Goal: Information Seeking & Learning: Learn about a topic

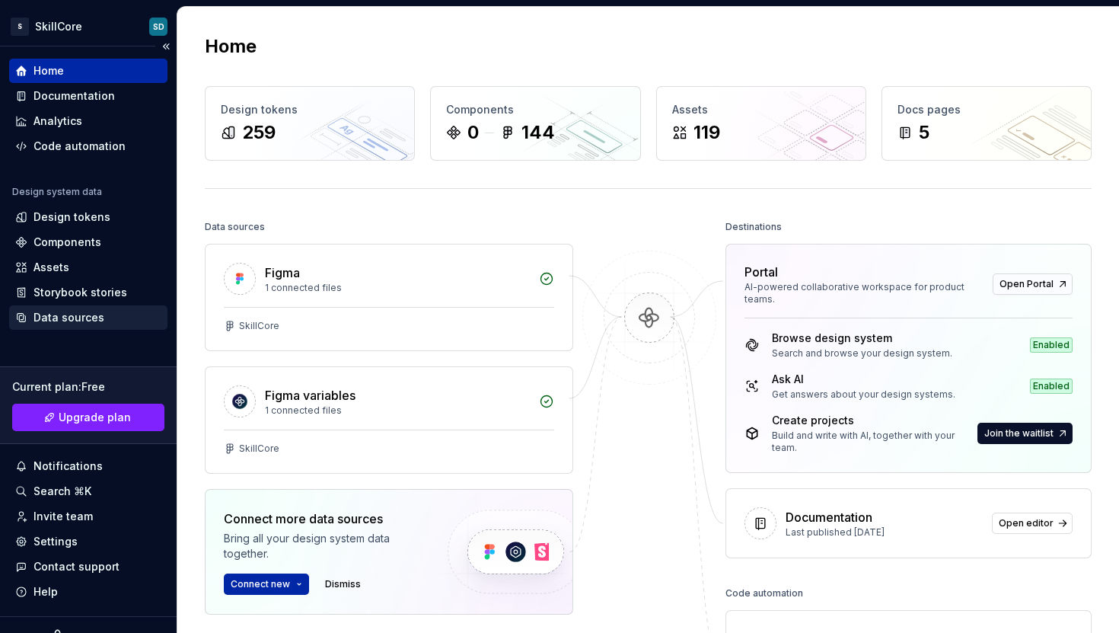
click at [73, 322] on div "Data sources" at bounding box center [68, 317] width 71 height 15
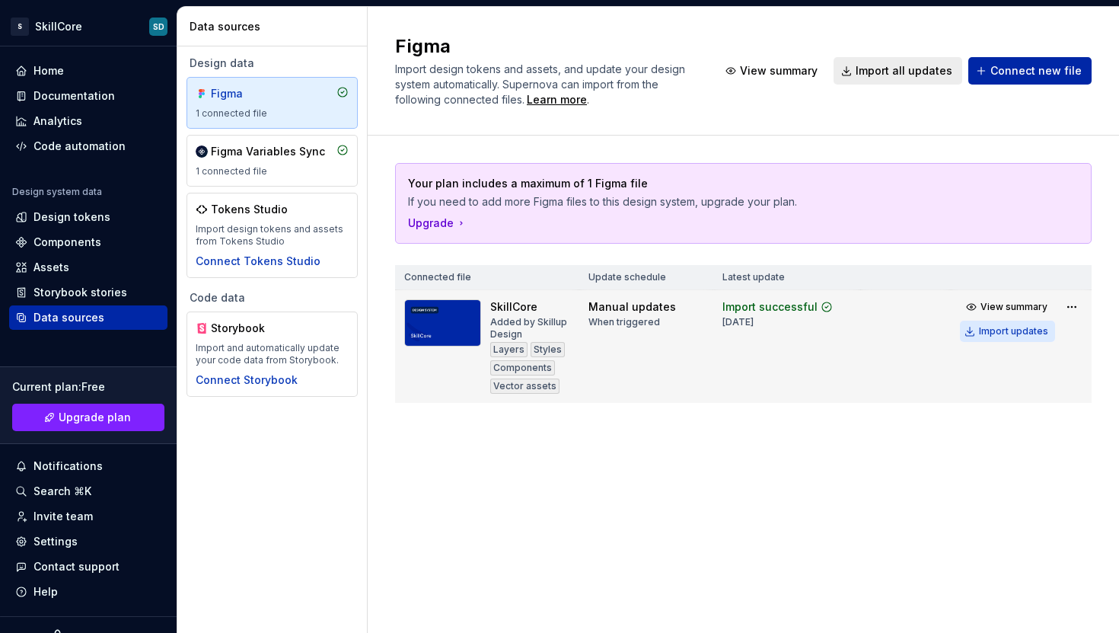
click at [986, 334] on div "Import updates" at bounding box center [1013, 331] width 69 height 12
click at [91, 238] on div "Components" at bounding box center [67, 241] width 68 height 15
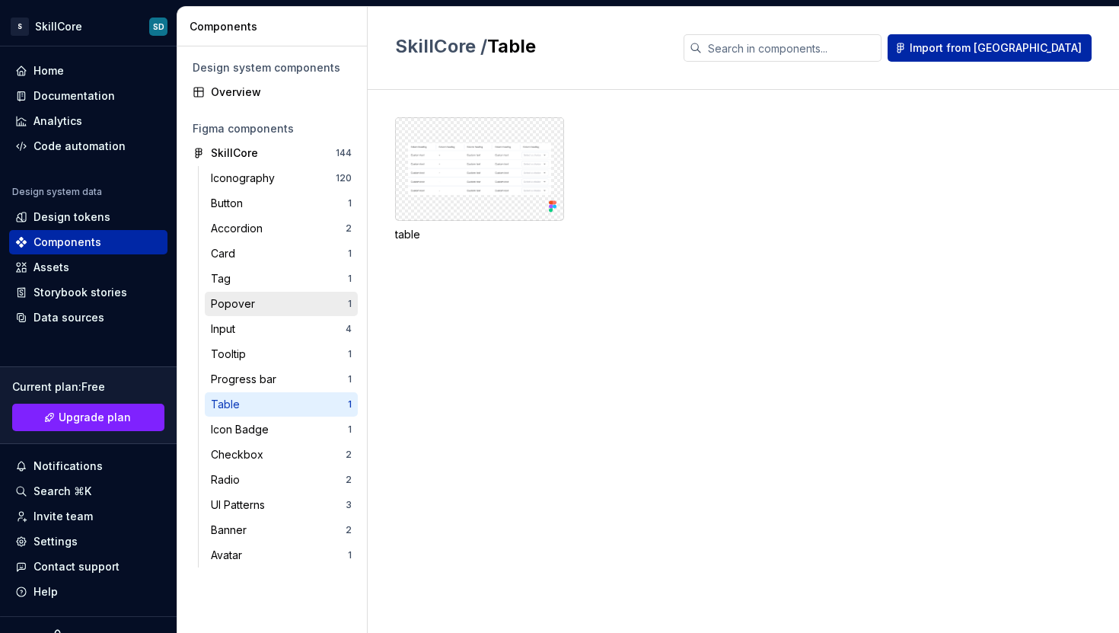
click at [248, 305] on div "Popover" at bounding box center [236, 303] width 50 height 15
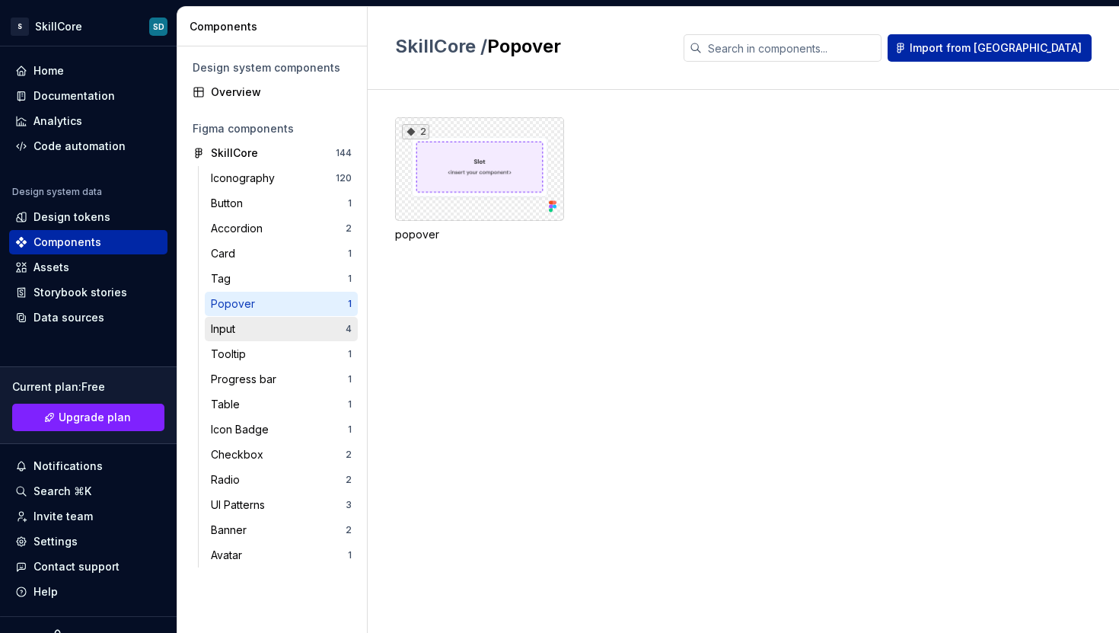
click at [248, 330] on div "Input" at bounding box center [278, 328] width 135 height 15
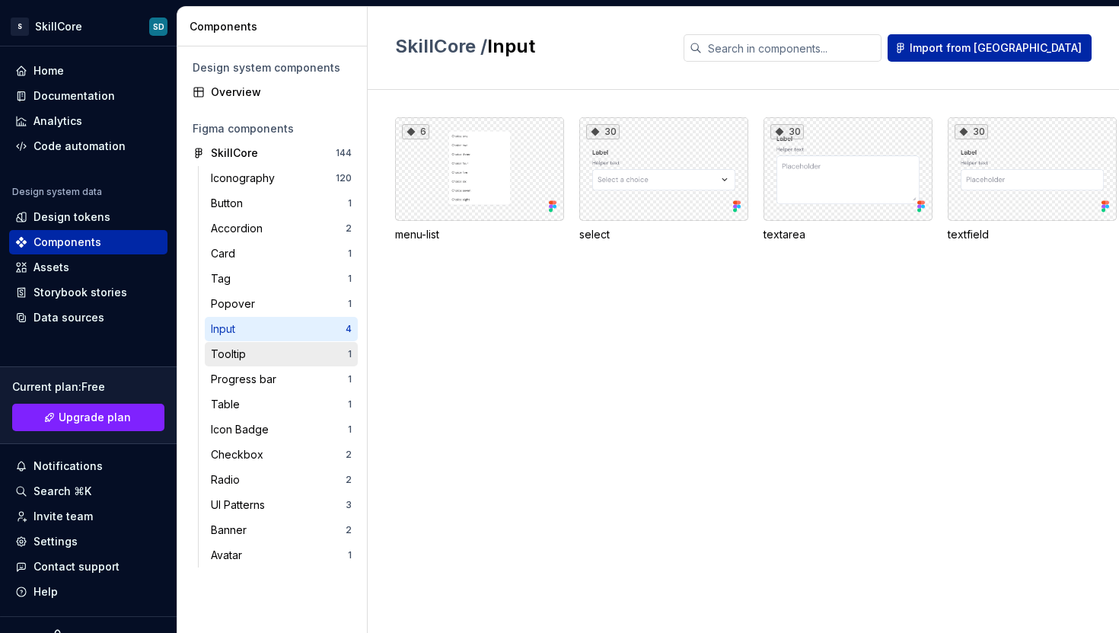
click at [246, 349] on div "Tooltip" at bounding box center [231, 353] width 41 height 15
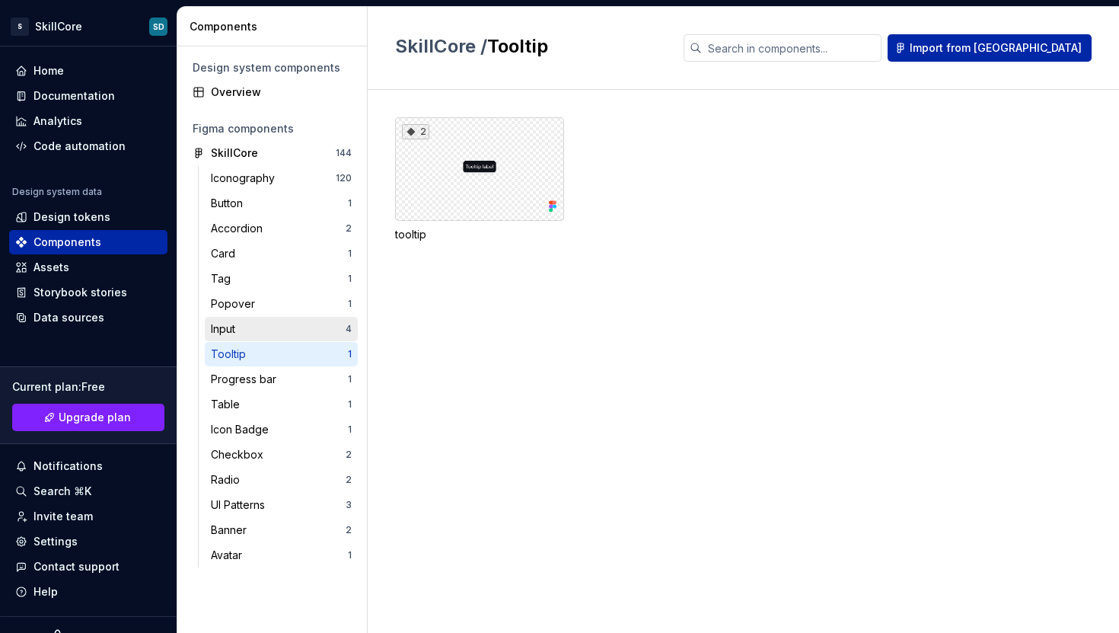
click at [251, 328] on div "Input" at bounding box center [278, 328] width 135 height 15
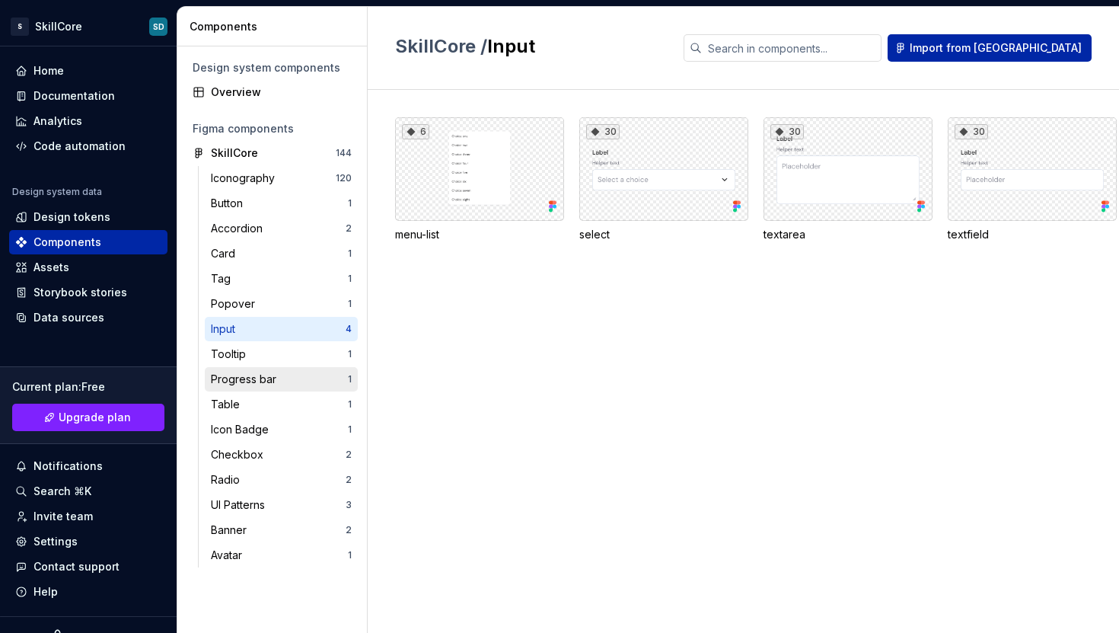
click at [251, 382] on div "Progress bar" at bounding box center [247, 378] width 72 height 15
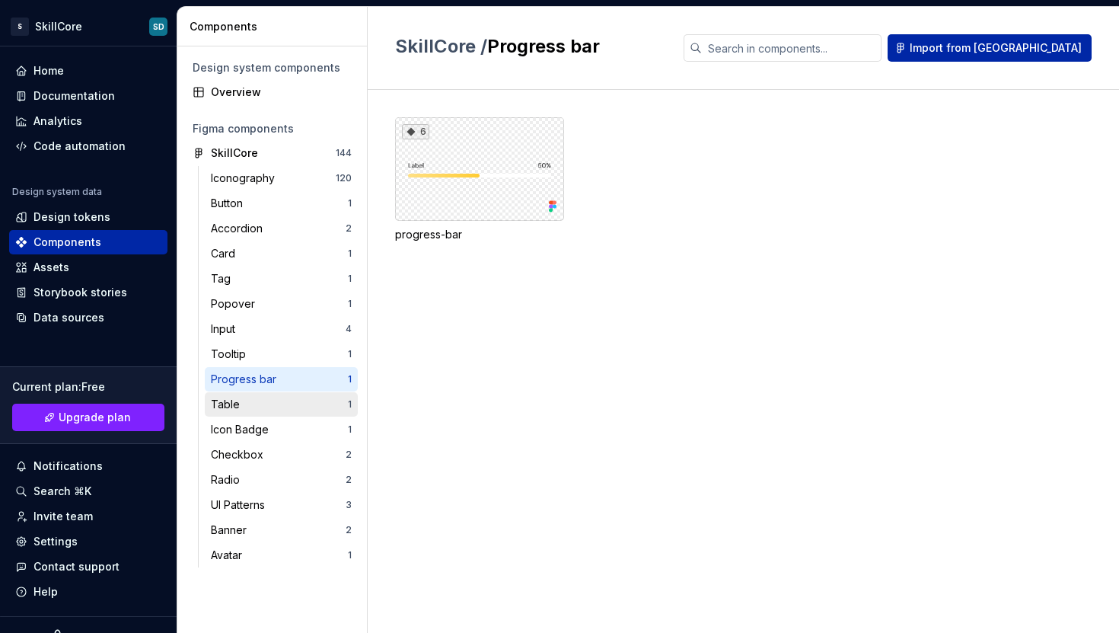
click at [248, 400] on div "Table" at bounding box center [279, 404] width 137 height 15
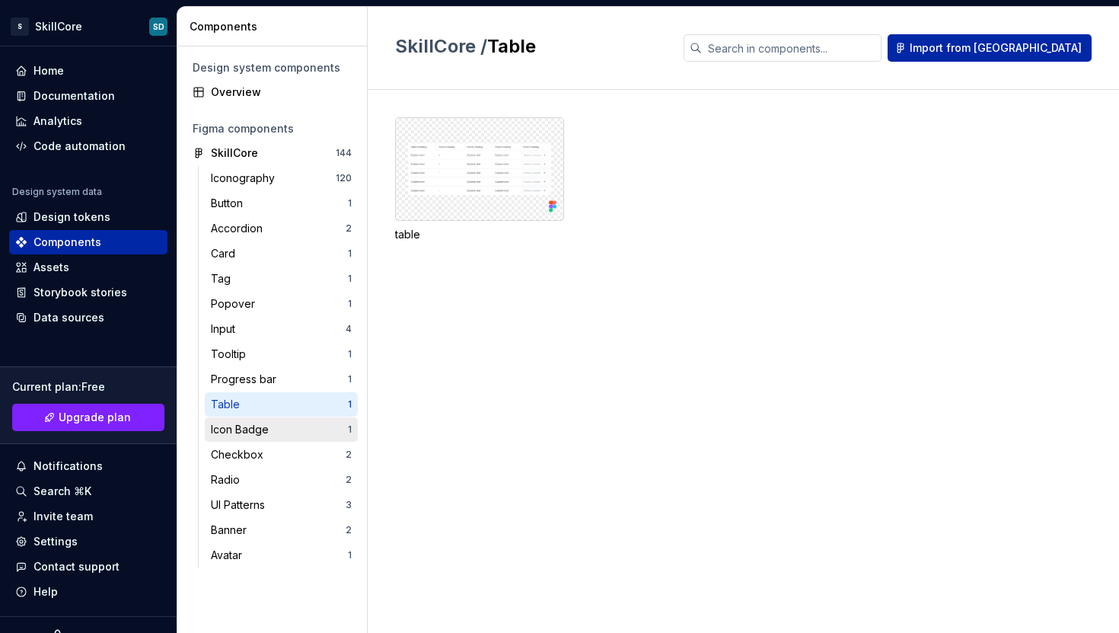
click at [249, 436] on div "Icon Badge" at bounding box center [243, 429] width 64 height 15
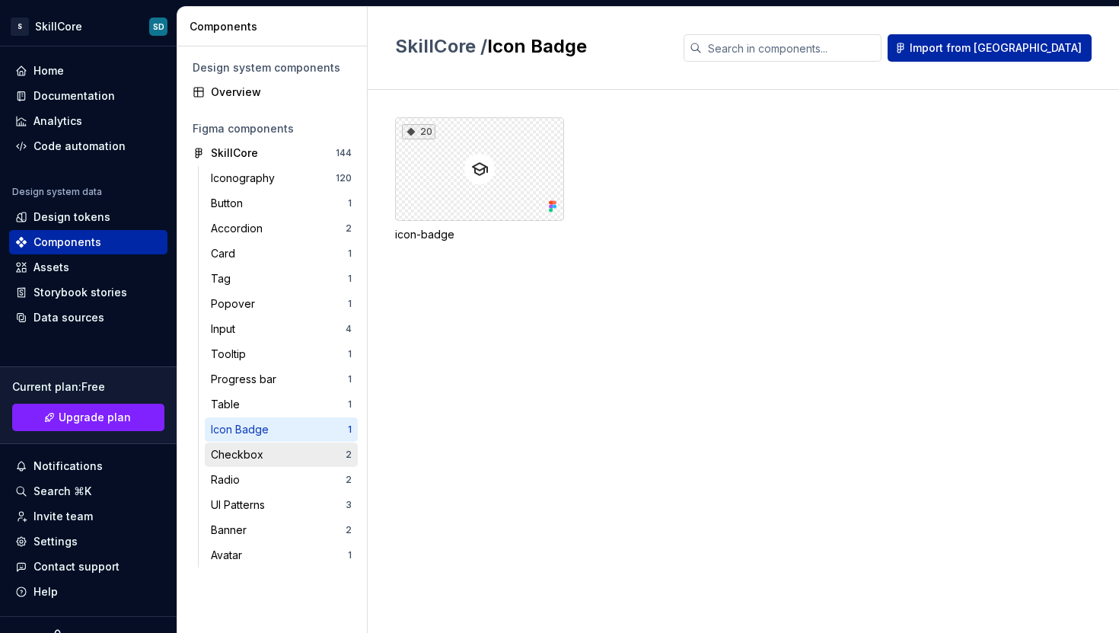
click at [252, 461] on div "Checkbox" at bounding box center [240, 454] width 59 height 15
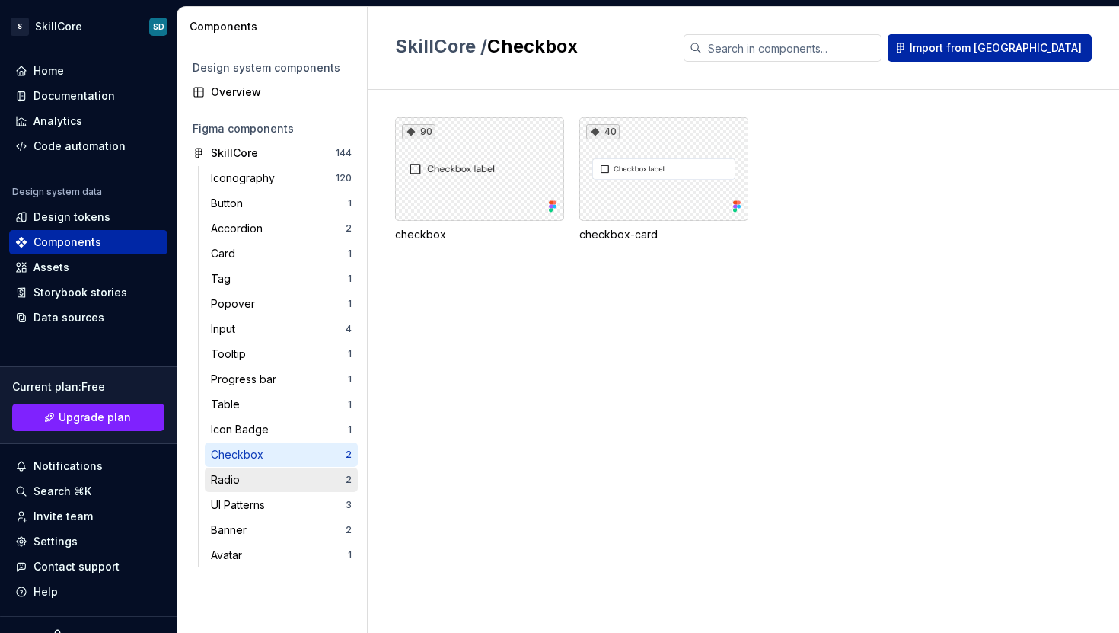
click at [251, 491] on div "Radio 2" at bounding box center [281, 479] width 153 height 24
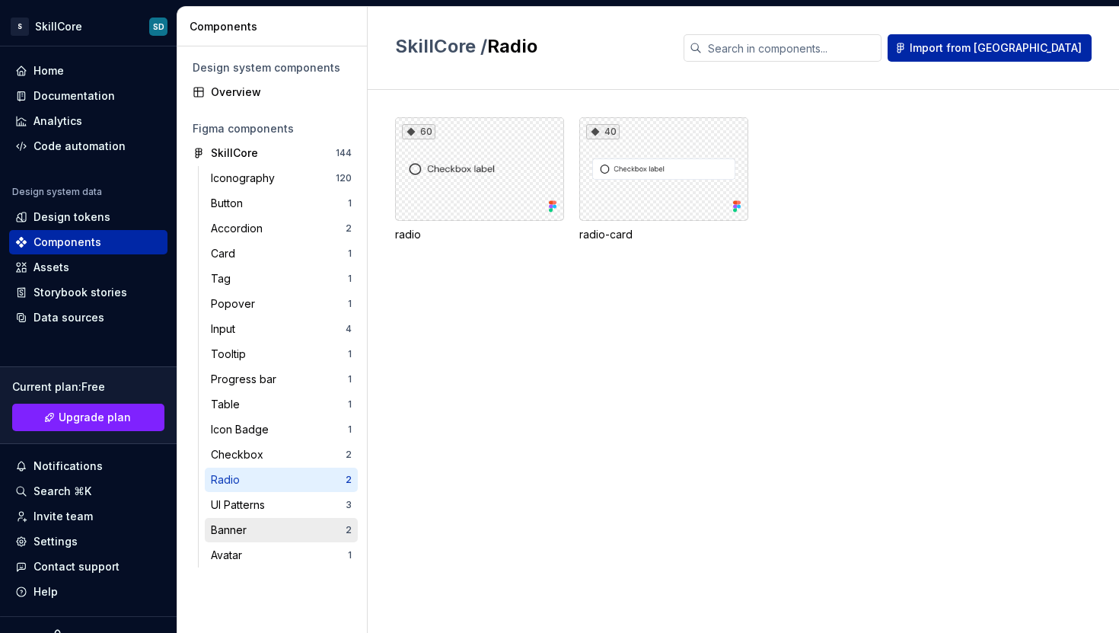
click at [250, 522] on div "Banner" at bounding box center [232, 529] width 42 height 15
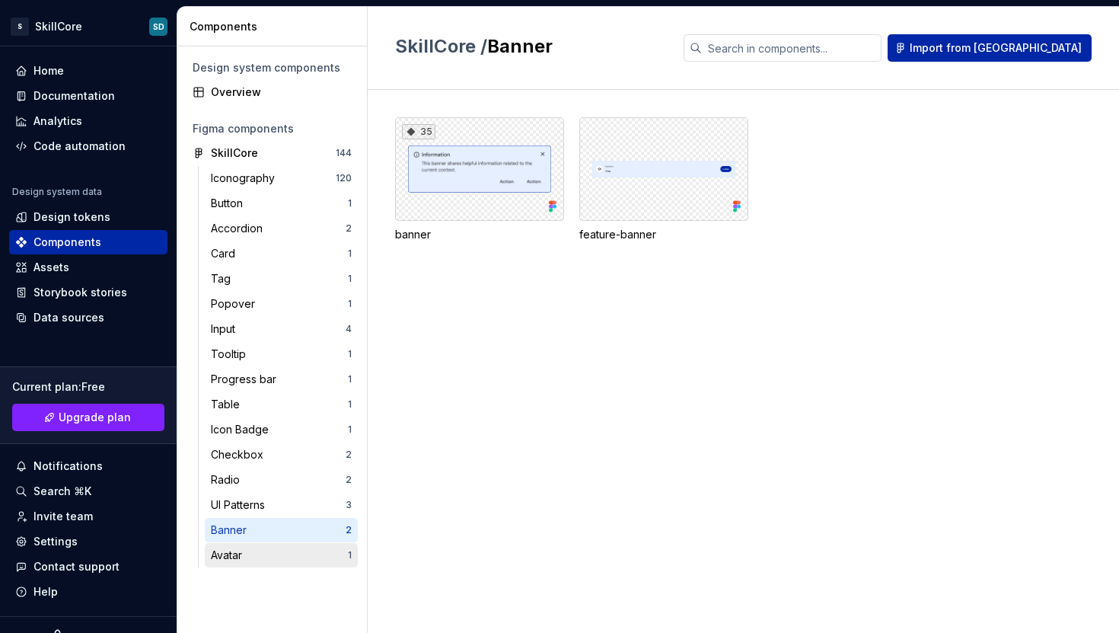
click at [248, 549] on div "Avatar" at bounding box center [229, 554] width 37 height 15
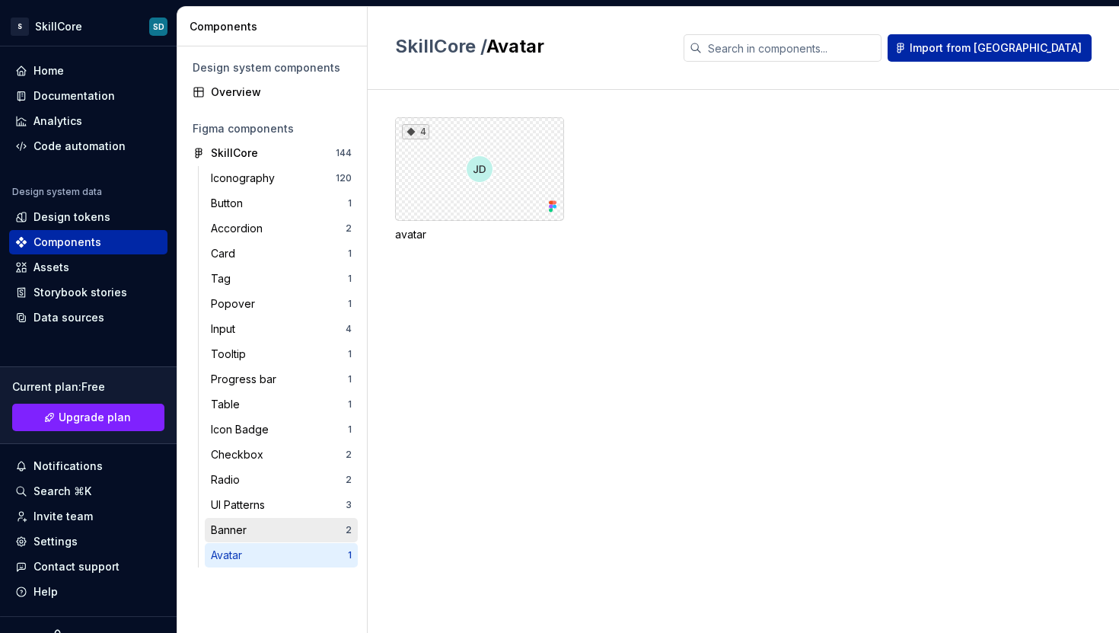
click at [245, 522] on div "Banner" at bounding box center [232, 529] width 42 height 15
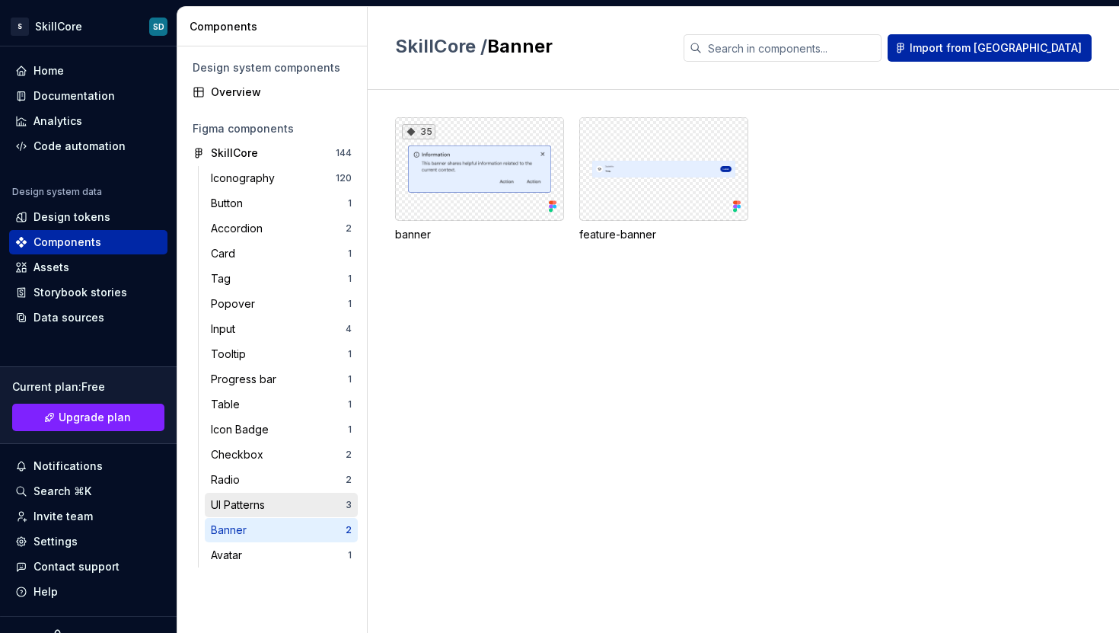
click at [249, 497] on div "UI Patterns" at bounding box center [241, 504] width 60 height 15
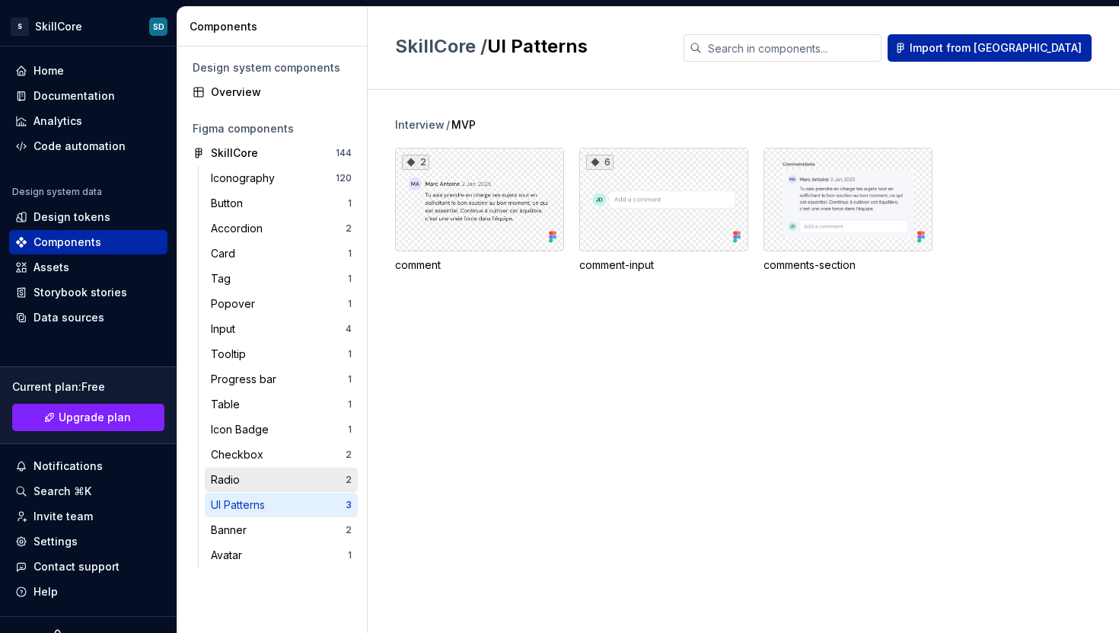
click at [251, 469] on div "Radio 2" at bounding box center [281, 479] width 153 height 24
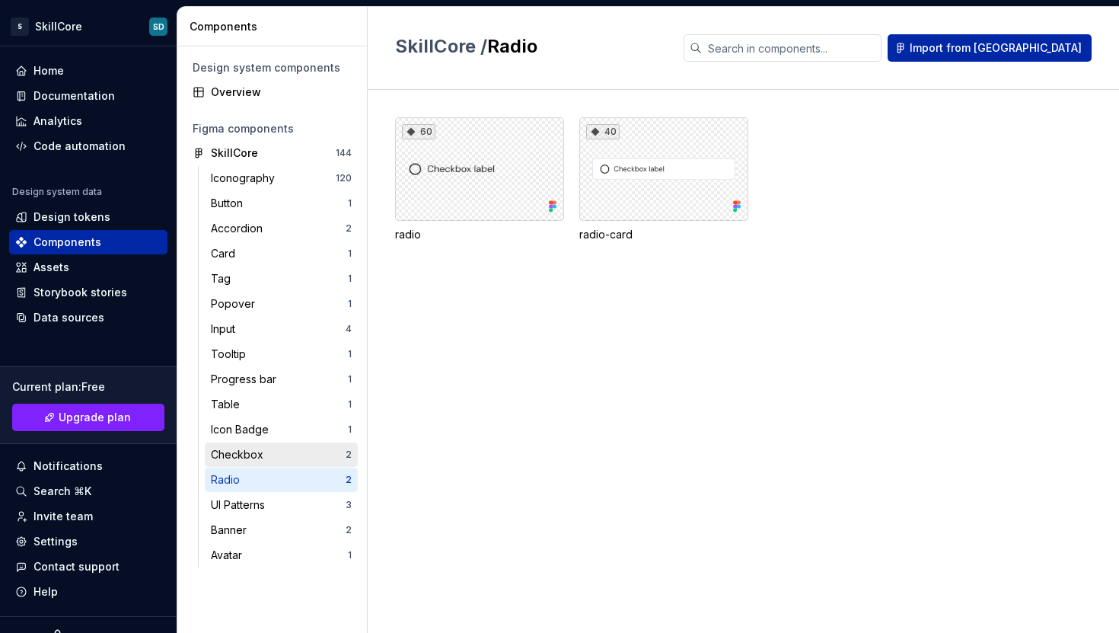
click at [247, 442] on div "Checkbox 2" at bounding box center [281, 454] width 153 height 24
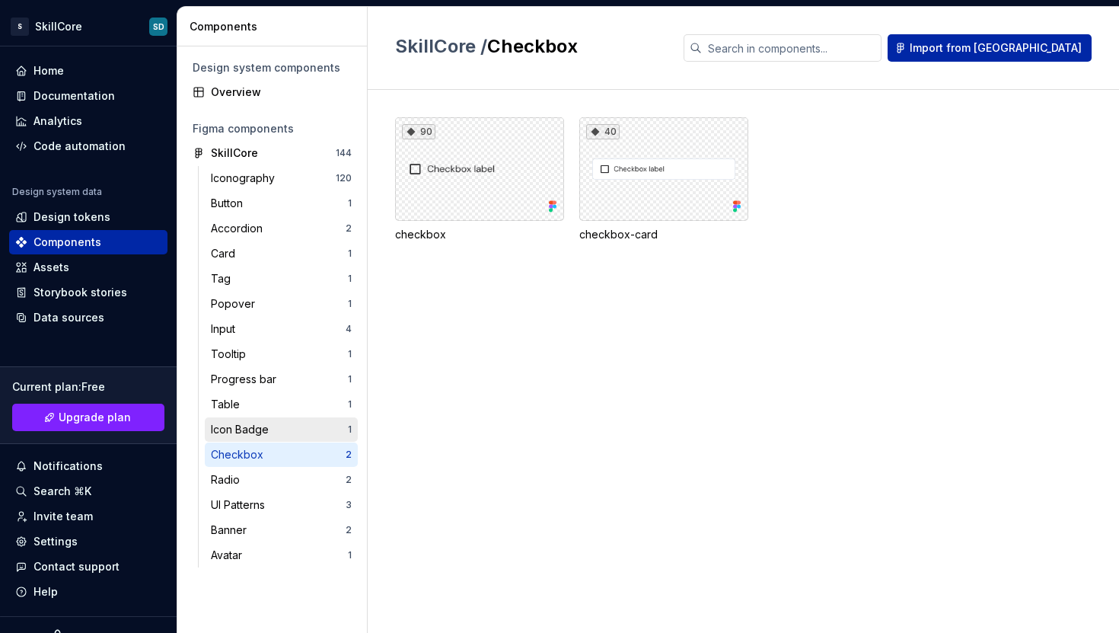
click at [247, 424] on div "Icon Badge" at bounding box center [243, 429] width 64 height 15
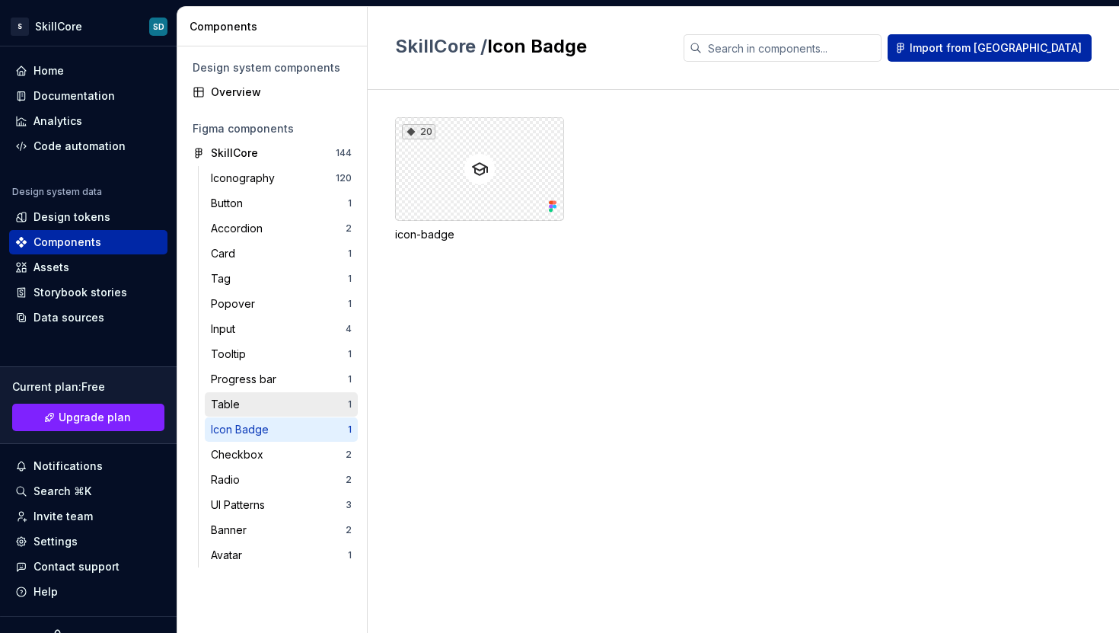
click at [246, 402] on div "Table" at bounding box center [279, 404] width 137 height 15
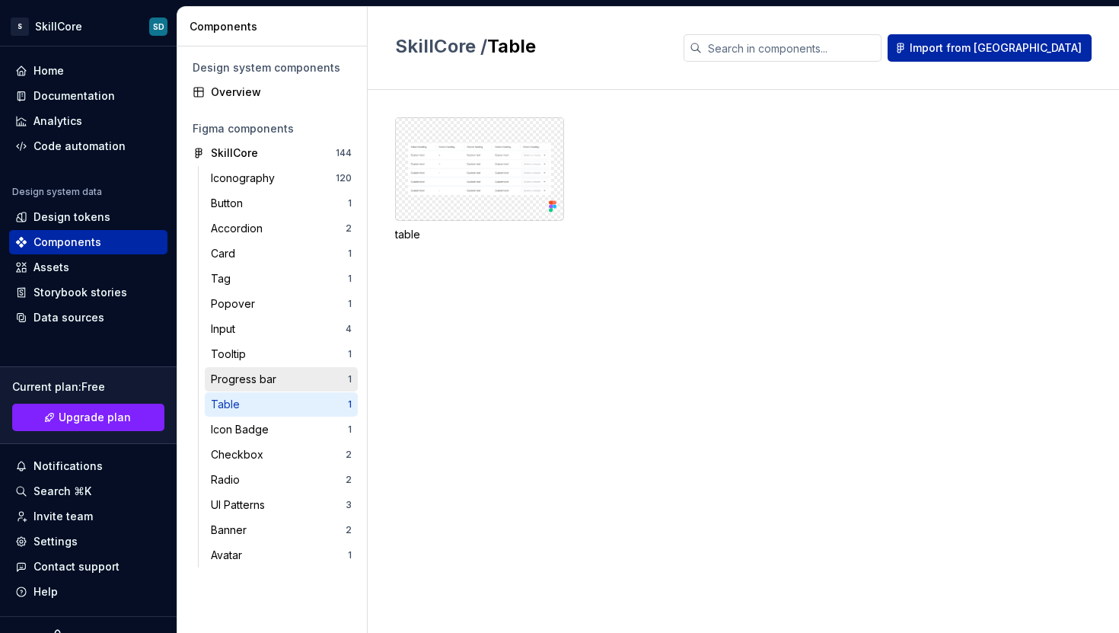
drag, startPoint x: 246, startPoint y: 385, endPoint x: 248, endPoint y: 371, distance: 13.9
click at [246, 385] on div "Progress bar" at bounding box center [247, 378] width 72 height 15
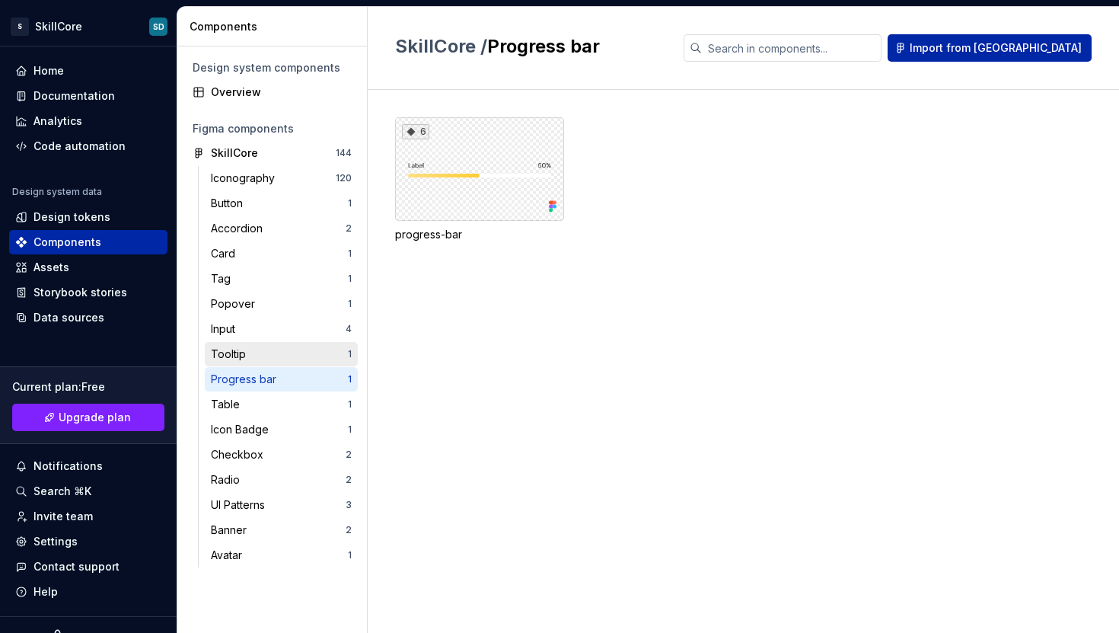
click at [247, 365] on div "Tooltip 1" at bounding box center [281, 354] width 153 height 24
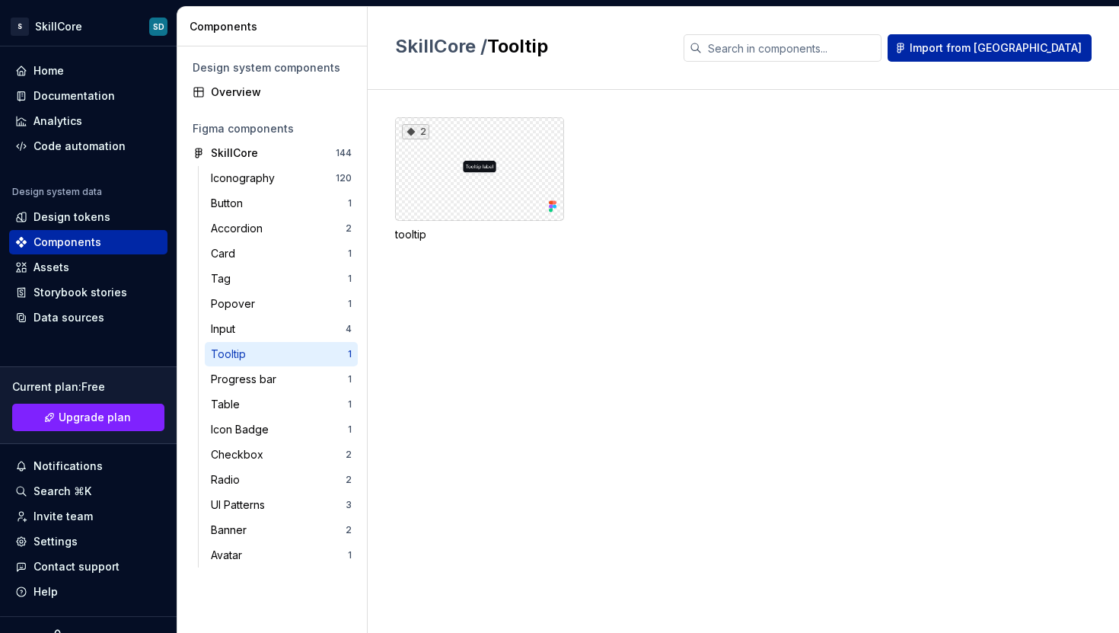
click at [249, 346] on div "Tooltip" at bounding box center [231, 353] width 41 height 15
click at [248, 328] on div "Input" at bounding box center [278, 328] width 135 height 15
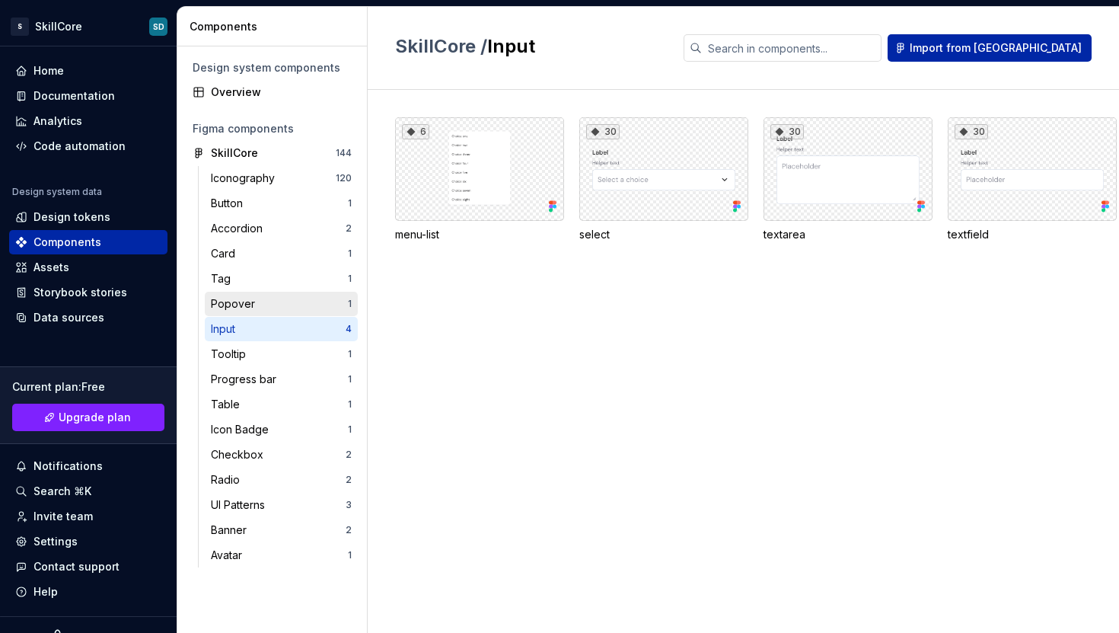
click at [247, 307] on div "Popover" at bounding box center [236, 303] width 50 height 15
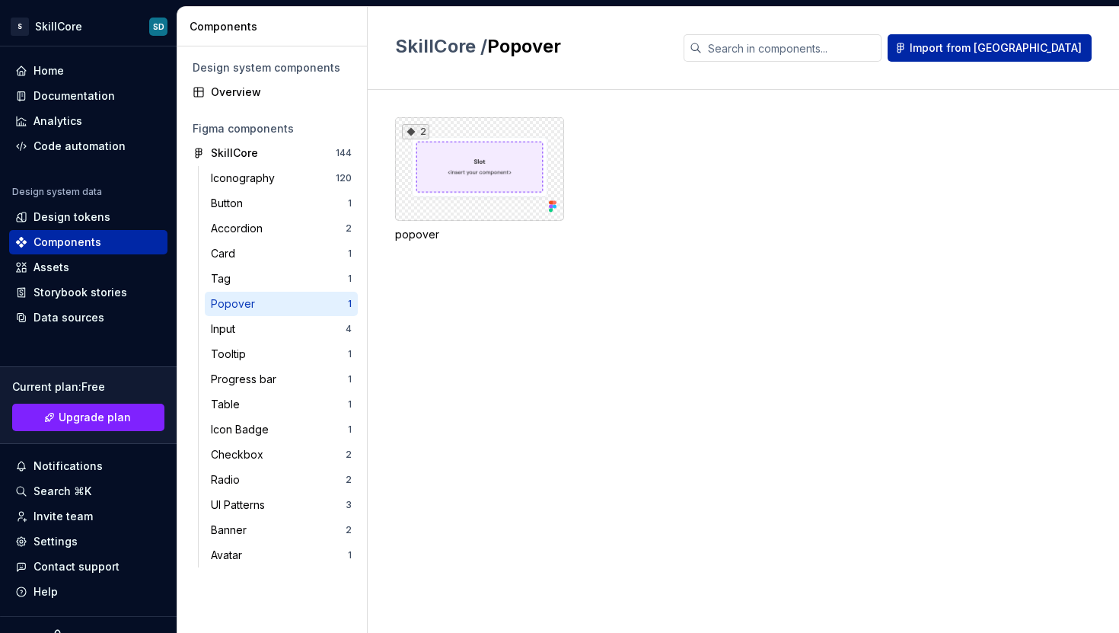
click at [250, 294] on div "Popover 1" at bounding box center [281, 304] width 153 height 24
click at [241, 289] on div "Tag 1" at bounding box center [281, 278] width 153 height 24
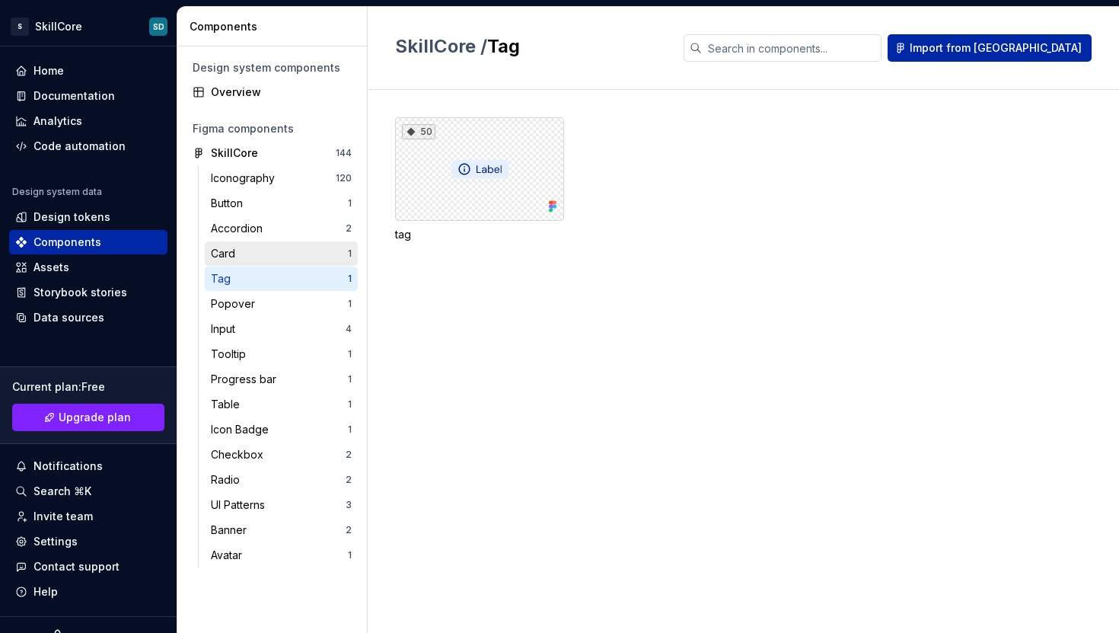
click at [243, 241] on div "Card 1" at bounding box center [281, 253] width 153 height 24
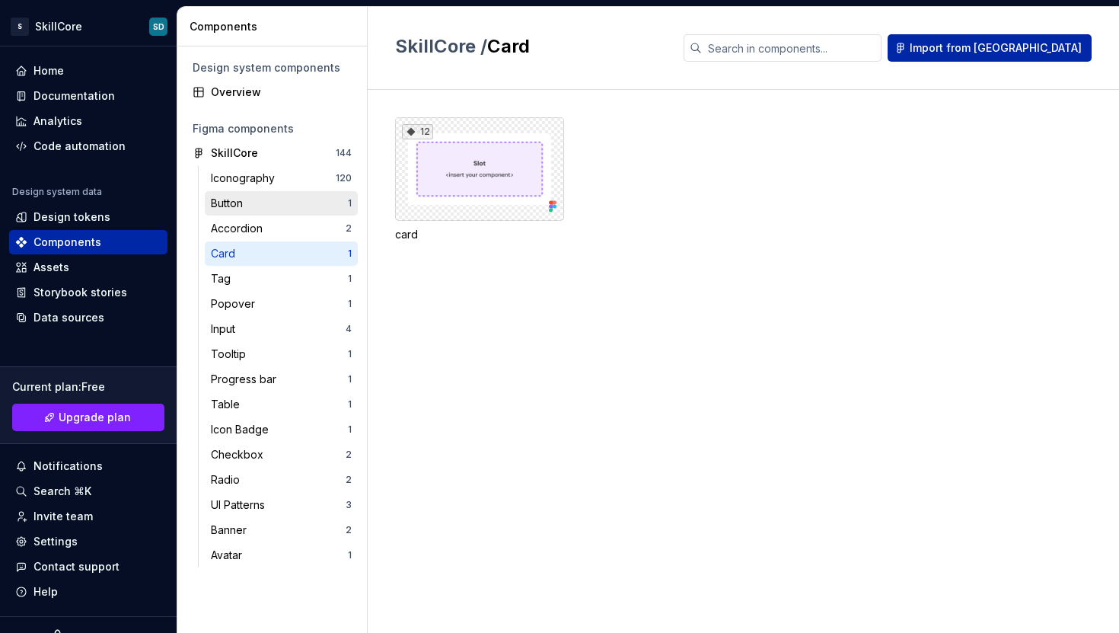
click at [253, 205] on div "Button" at bounding box center [279, 203] width 137 height 15
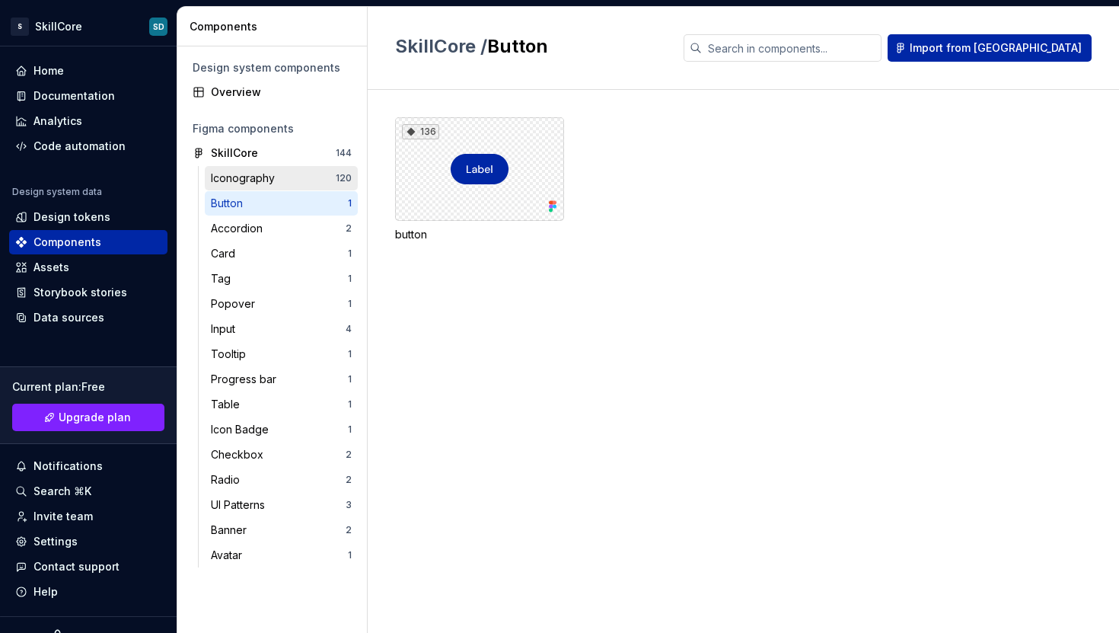
click at [260, 180] on div "Iconography" at bounding box center [246, 178] width 70 height 15
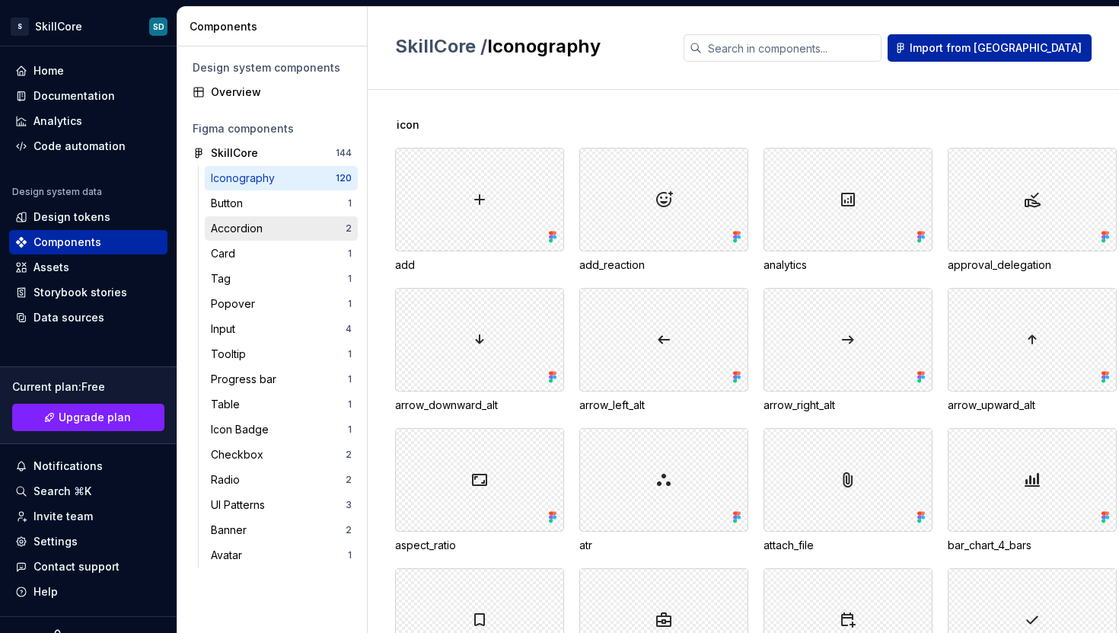
click at [260, 226] on div "Accordion" at bounding box center [240, 228] width 58 height 15
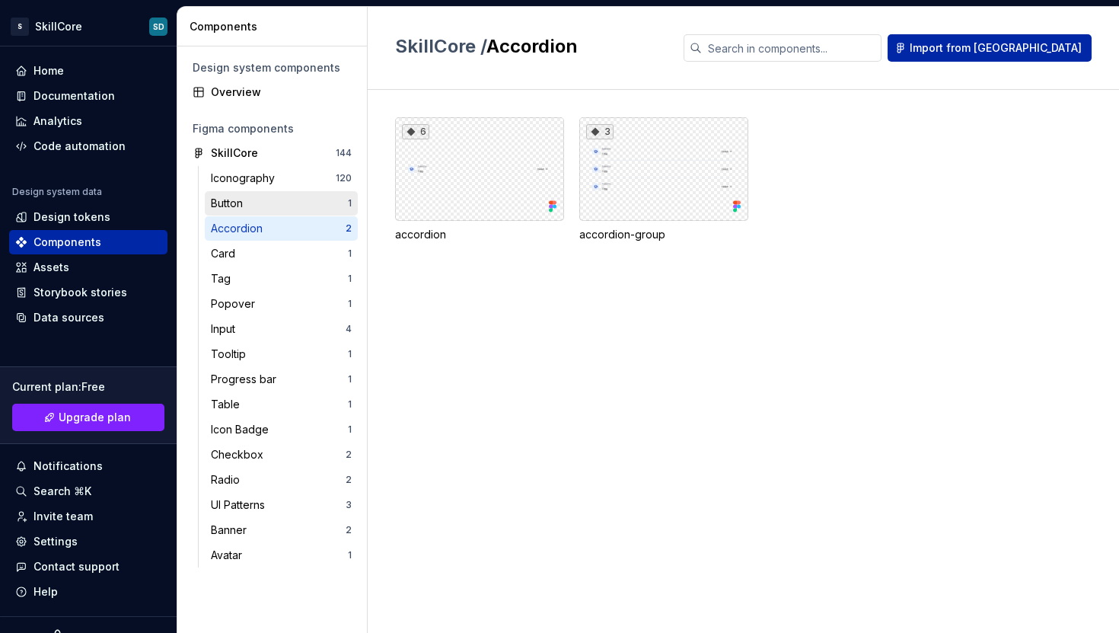
click at [260, 213] on div "Button 1" at bounding box center [281, 203] width 153 height 24
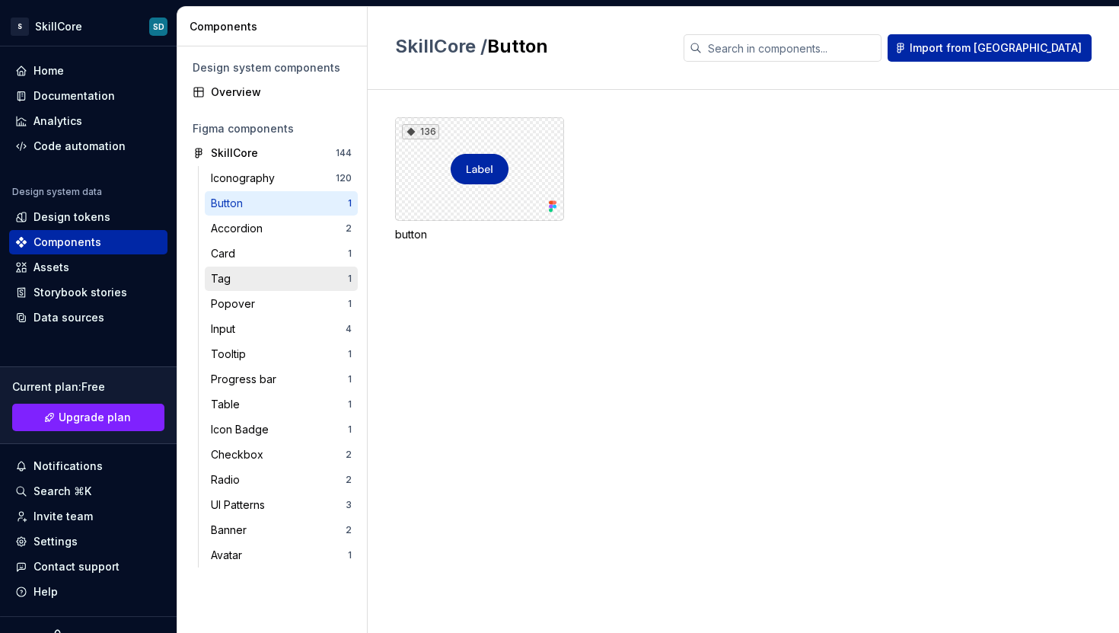
click at [257, 279] on div "Tag" at bounding box center [279, 278] width 137 height 15
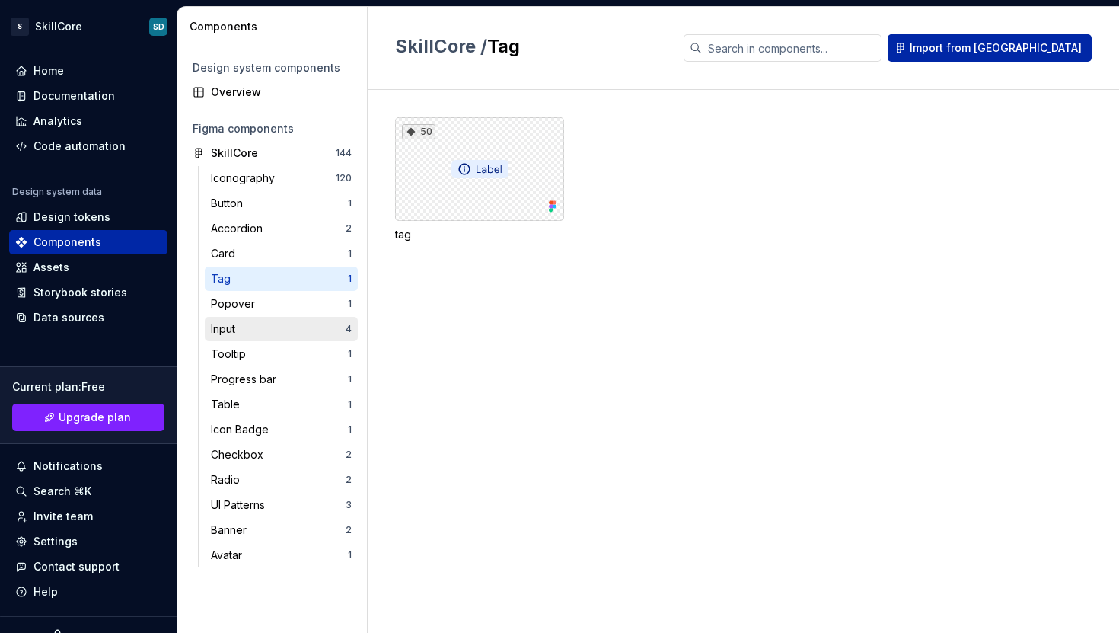
click at [257, 330] on div "Input" at bounding box center [278, 328] width 135 height 15
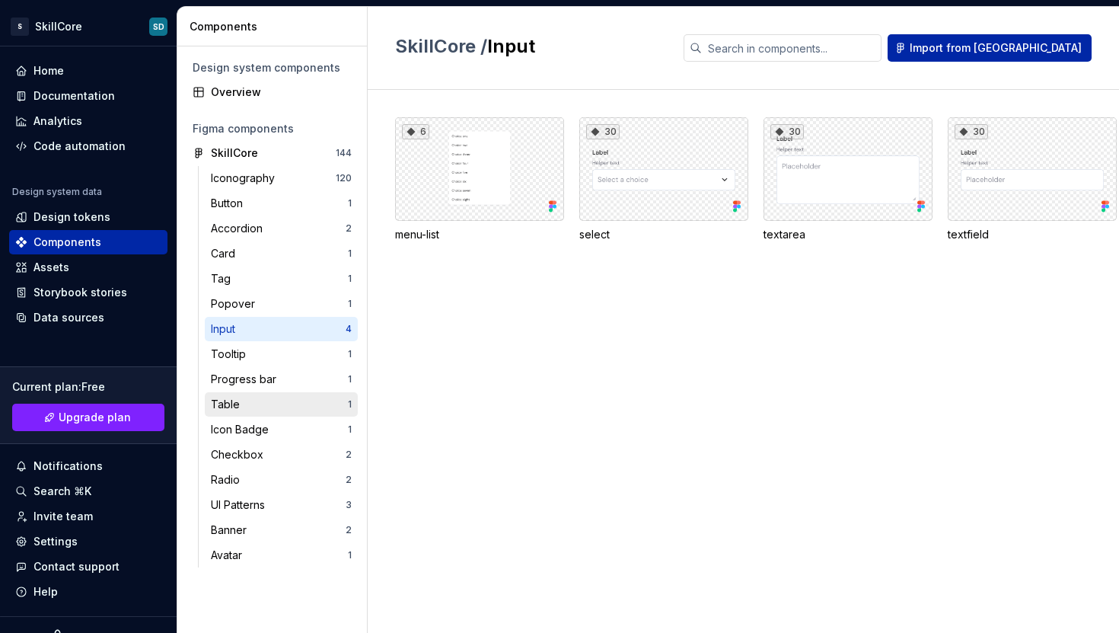
click at [265, 397] on div "Table" at bounding box center [279, 404] width 137 height 15
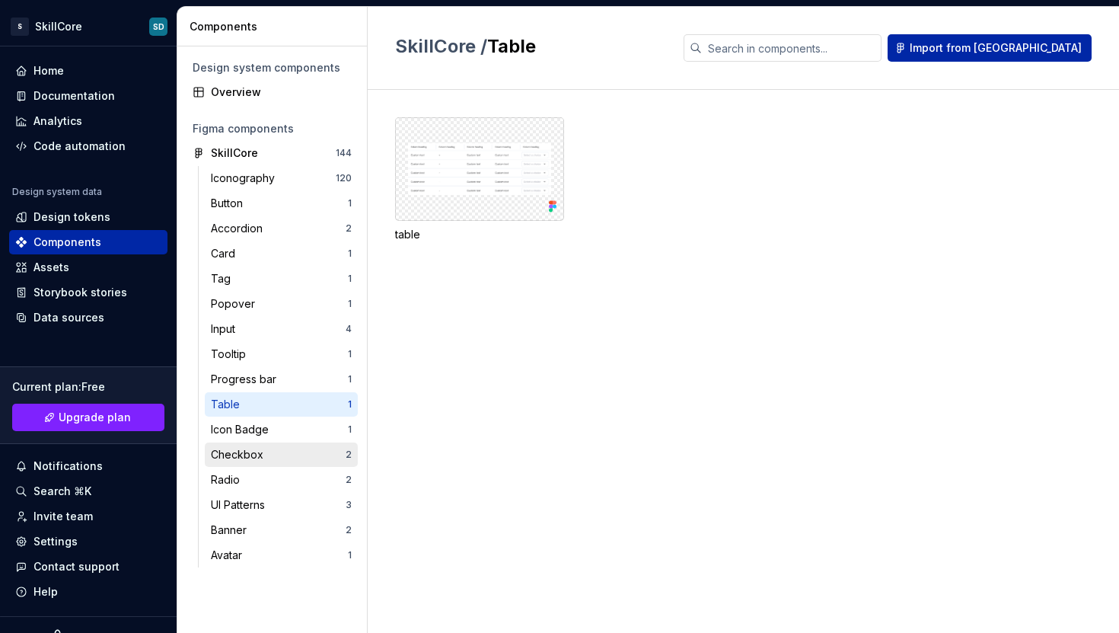
click at [273, 456] on div "Checkbox" at bounding box center [278, 454] width 135 height 15
